Goal: Find specific page/section: Find specific page/section

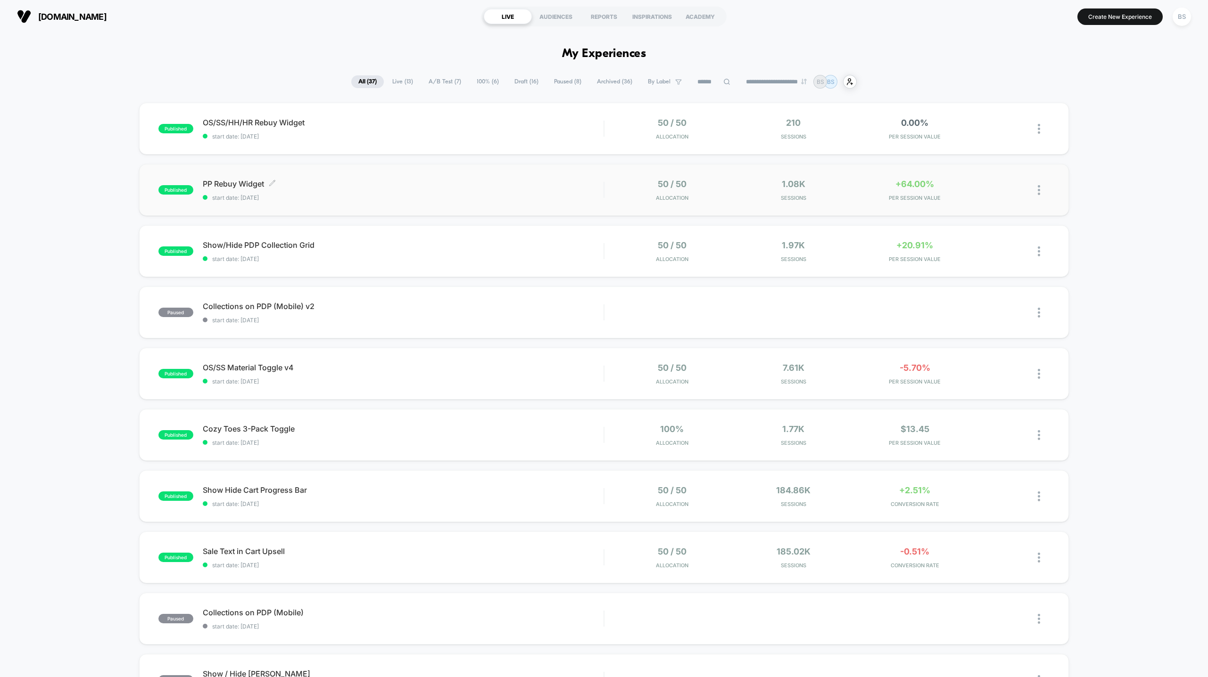
click at [520, 190] on div "PP Rebuy Widget Click to edit experience details Click to edit experience detai…" at bounding box center [403, 190] width 401 height 22
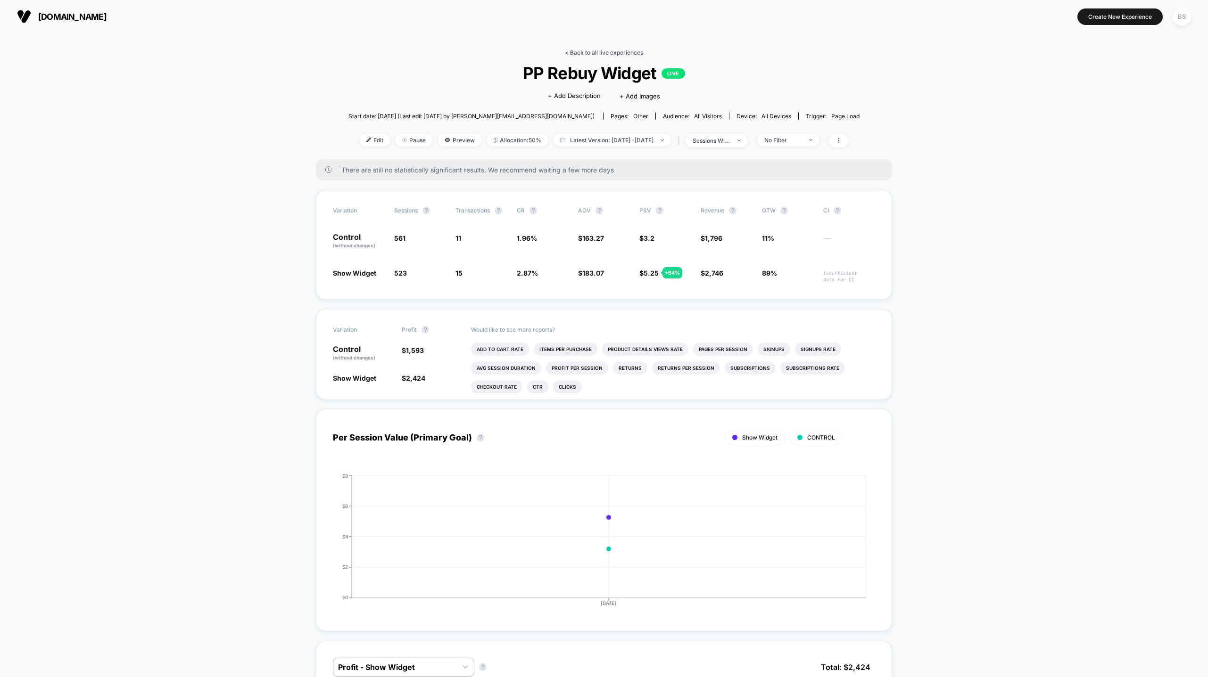
click at [582, 50] on link "< Back to all live experiences" at bounding box center [604, 52] width 78 height 7
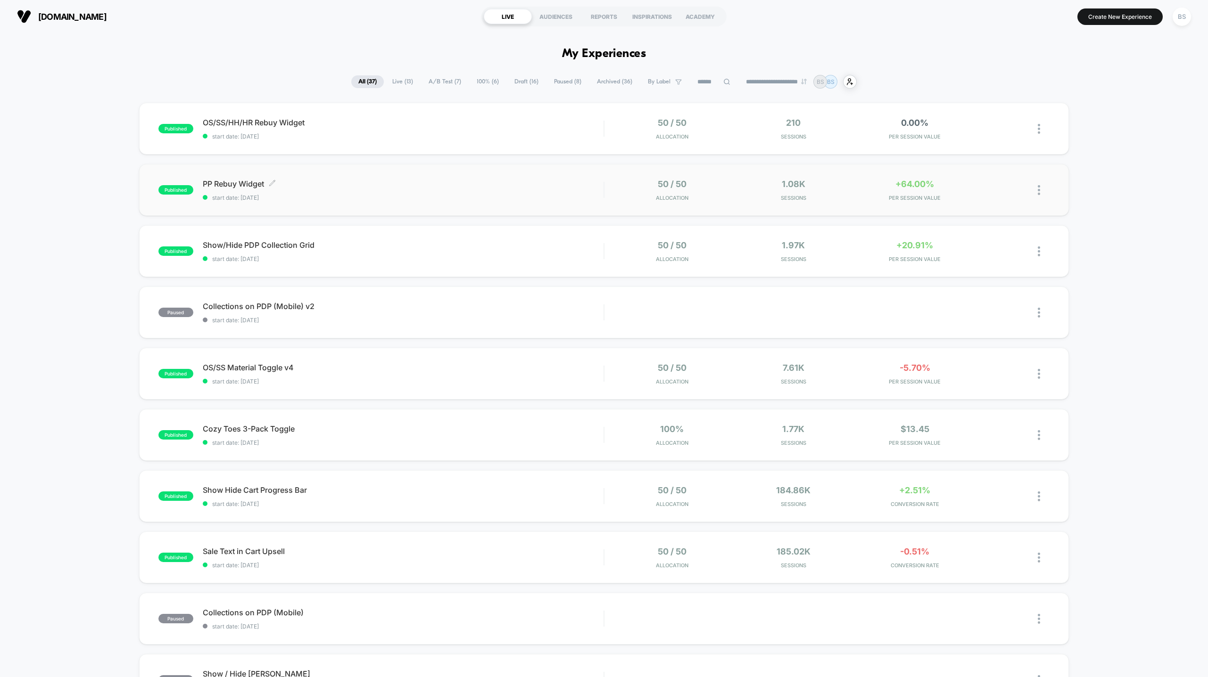
click at [538, 197] on span "start date: [DATE]" at bounding box center [403, 197] width 401 height 7
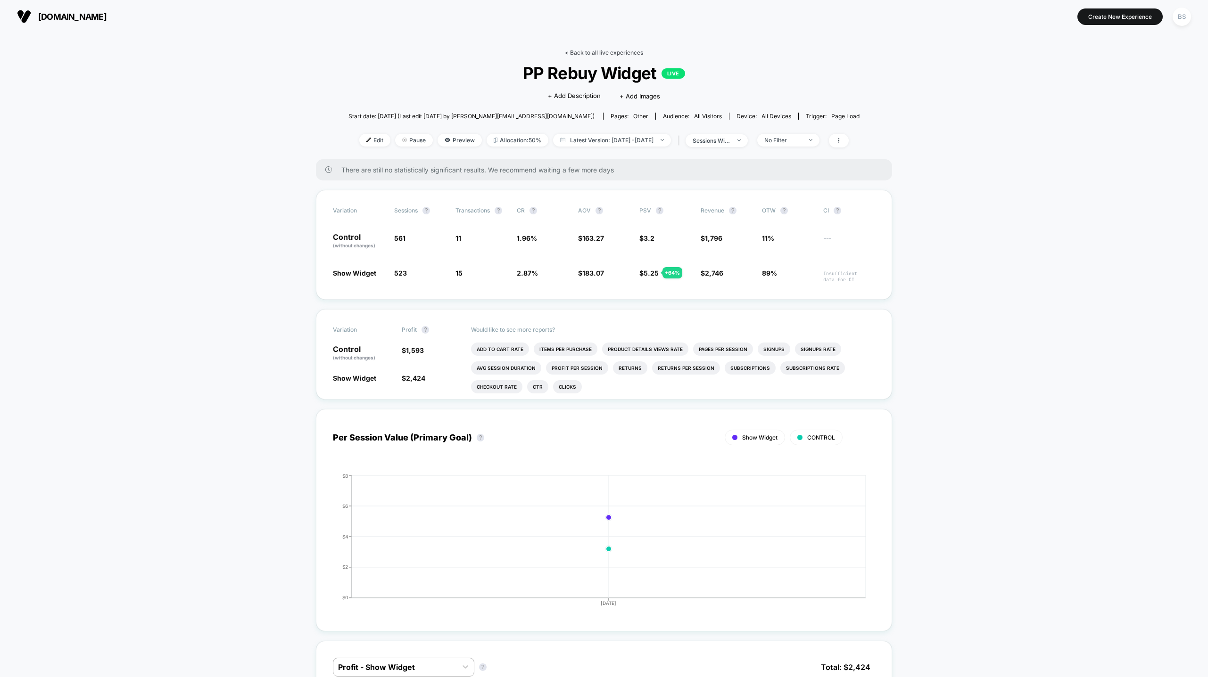
click at [572, 49] on link "< Back to all live experiences" at bounding box center [604, 52] width 78 height 7
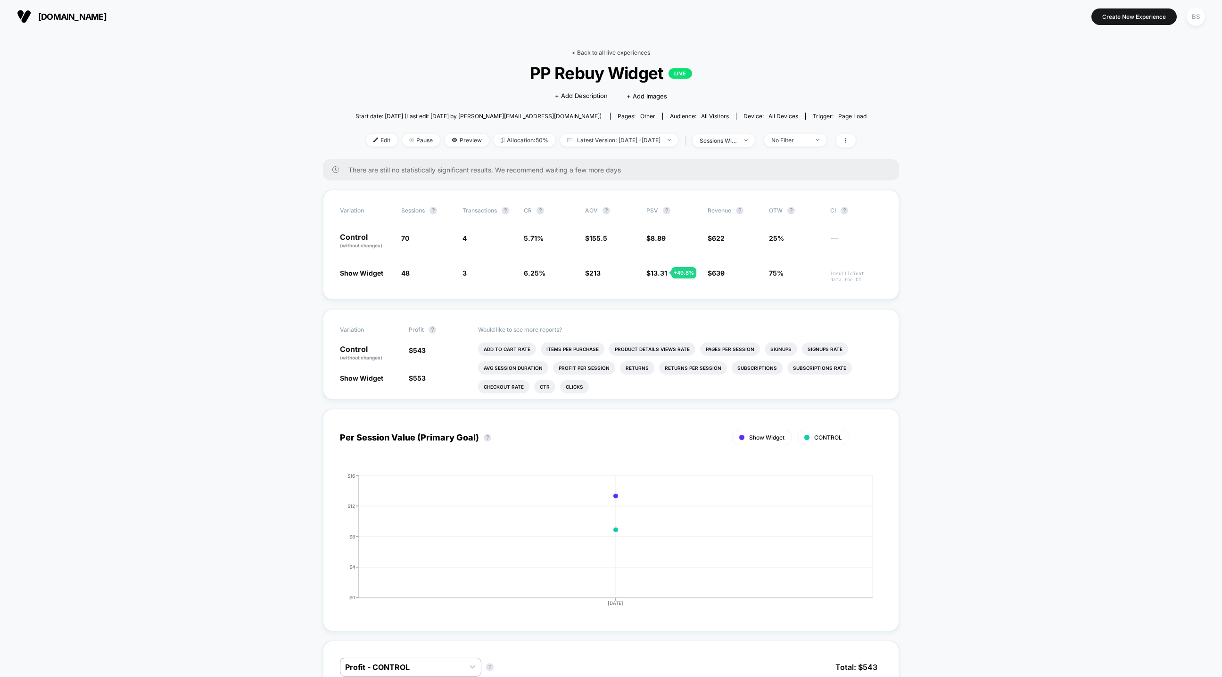
click at [589, 52] on link "< Back to all live experiences" at bounding box center [611, 52] width 78 height 7
